Goal: Share content

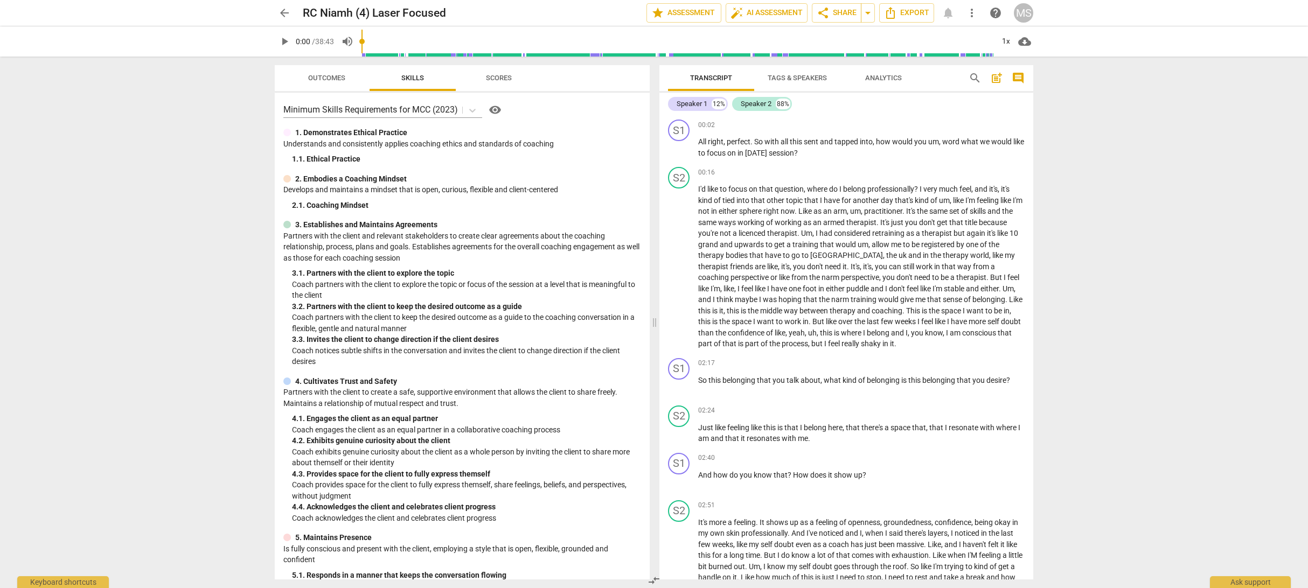
click at [970, 17] on span "more_vert" at bounding box center [971, 12] width 13 height 13
click at [909, 159] on div at bounding box center [654, 294] width 1308 height 588
click at [848, 13] on span "share Share" at bounding box center [837, 12] width 40 height 13
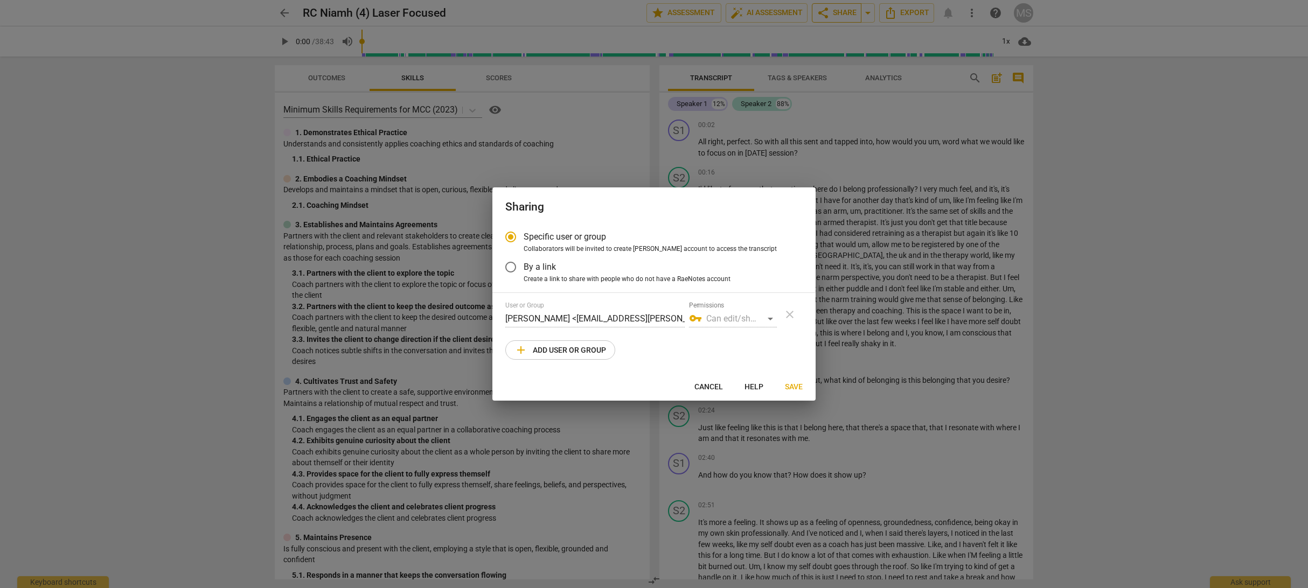
radio input "false"
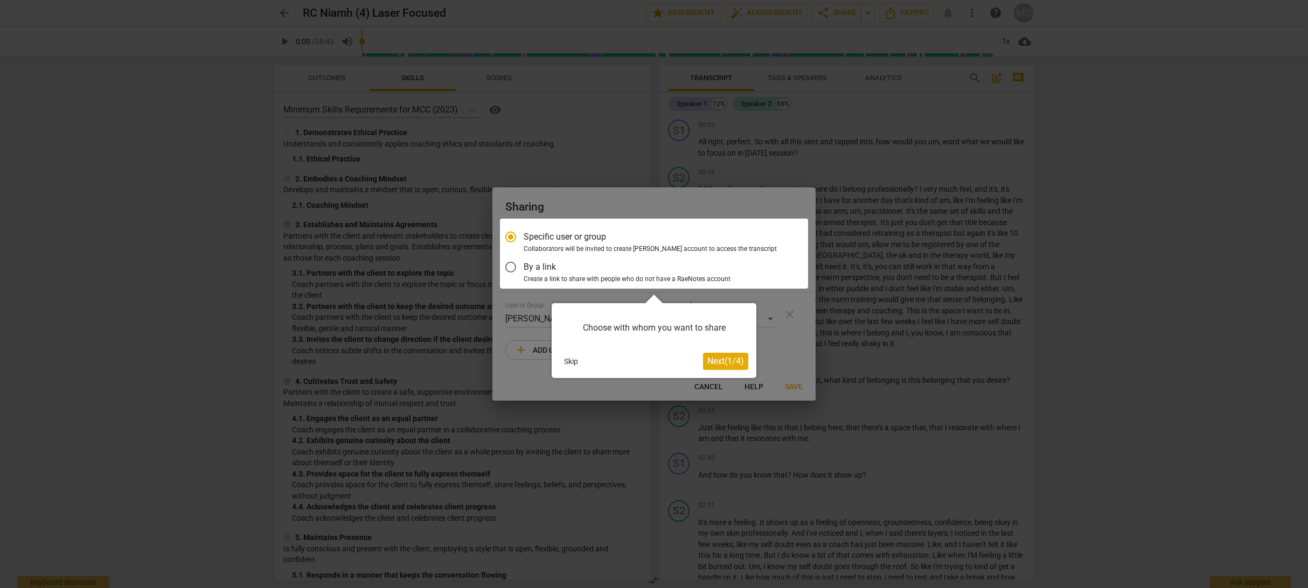
click at [569, 363] on button "Skip" at bounding box center [571, 361] width 23 height 16
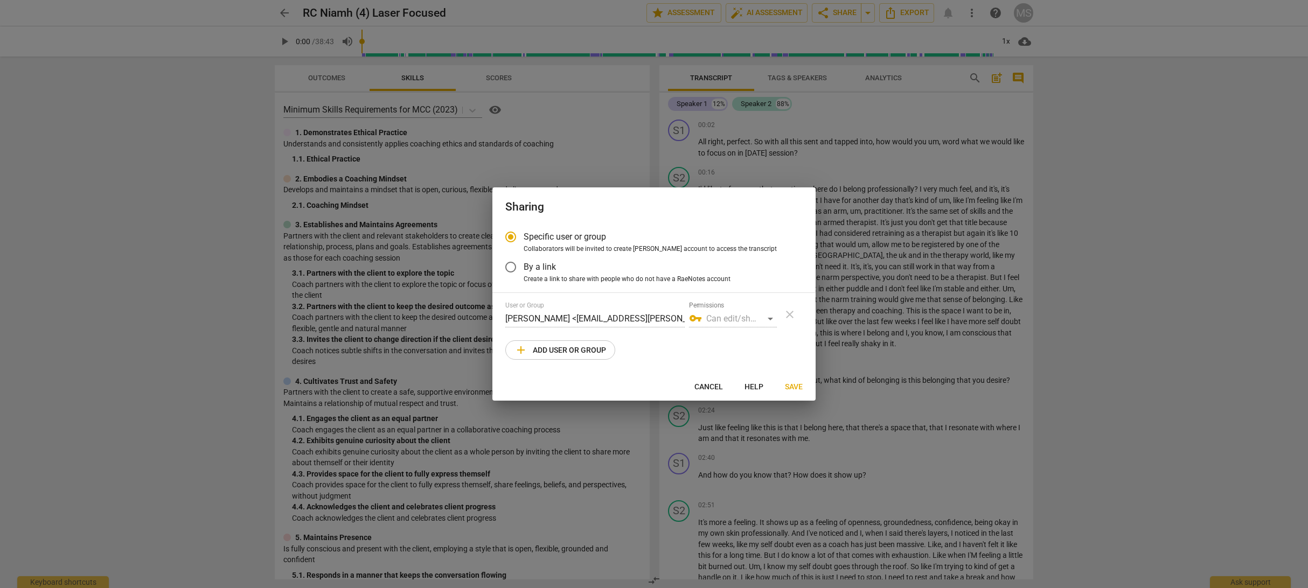
click at [543, 271] on span "By a link" at bounding box center [540, 267] width 32 height 12
click at [524, 271] on input "By a link" at bounding box center [511, 267] width 26 height 26
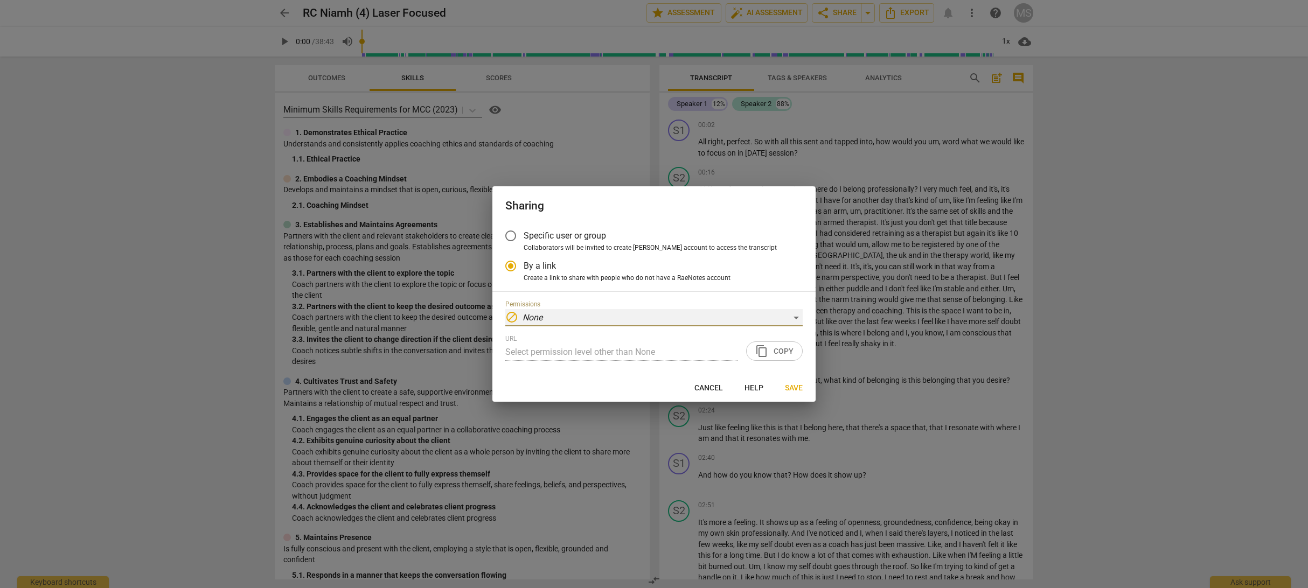
click at [566, 317] on div "block None" at bounding box center [653, 317] width 297 height 17
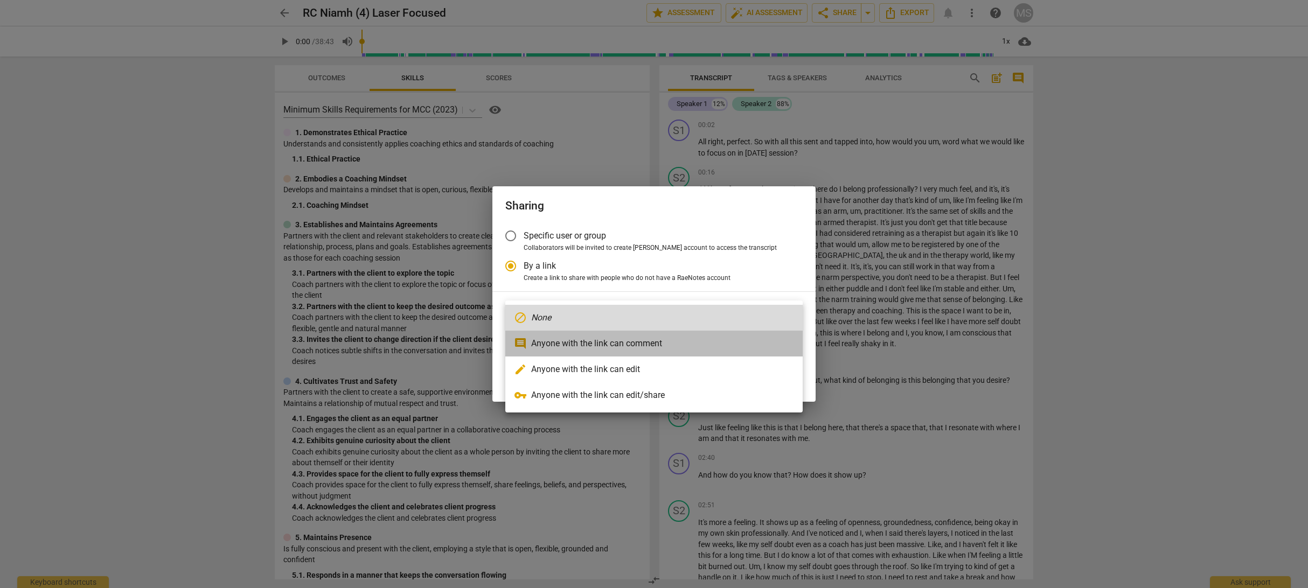
click at [567, 340] on li "comment Anyone with the link can comment" at bounding box center [653, 344] width 297 height 26
radio input "false"
type input "[URL][DOMAIN_NAME]"
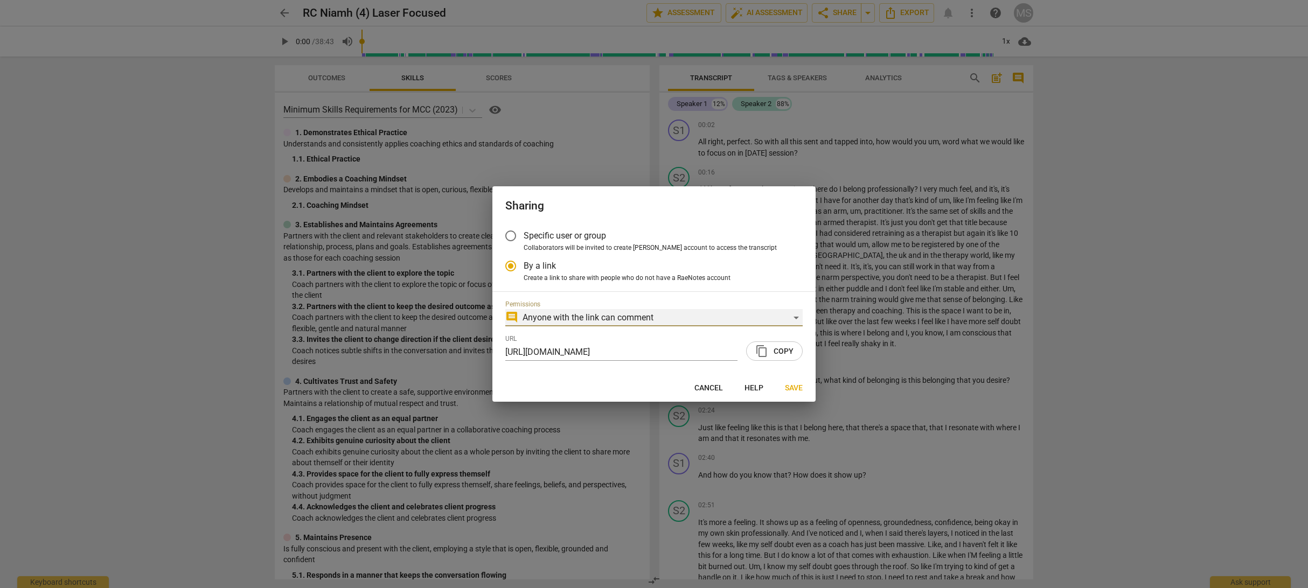
click at [668, 319] on div "comment Anyone with the link can comment" at bounding box center [653, 317] width 297 height 17
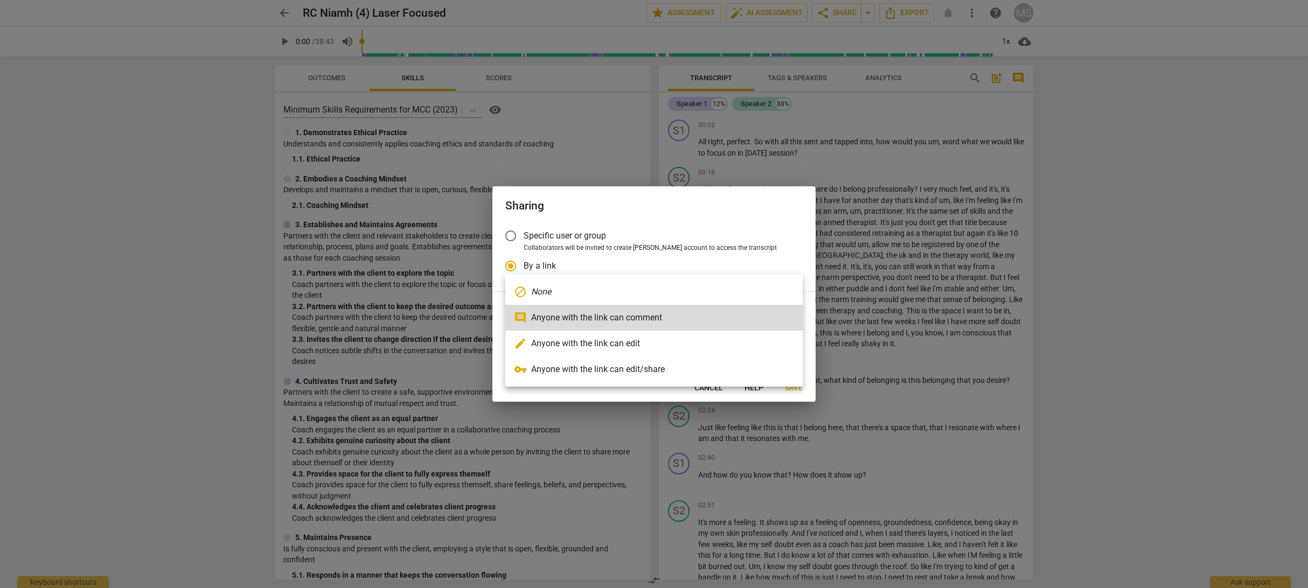
click at [667, 337] on li "edit Anyone with the link can edit" at bounding box center [653, 344] width 297 height 26
radio input "false"
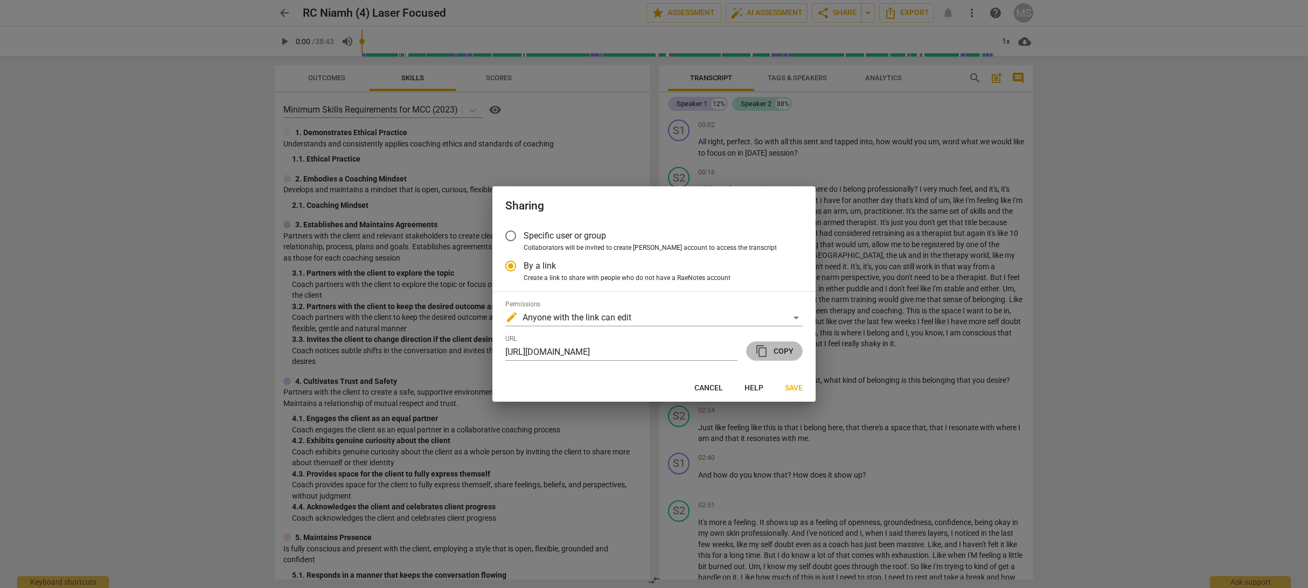
click at [791, 354] on span "content_copy Copy" at bounding box center [774, 351] width 38 height 13
